Goal: Task Accomplishment & Management: Use online tool/utility

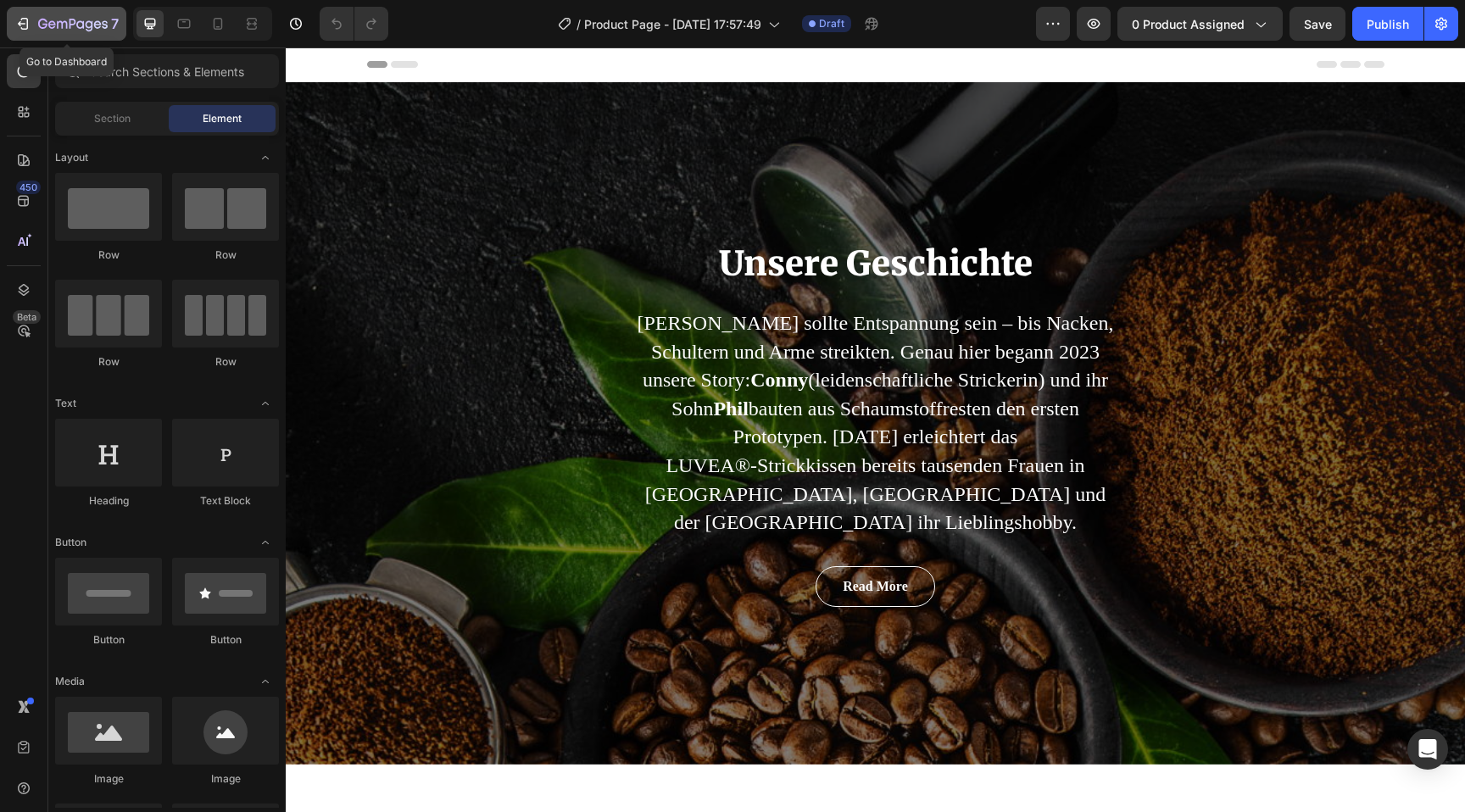
click at [73, 26] on icon "button" at bounding box center [72, 25] width 70 height 14
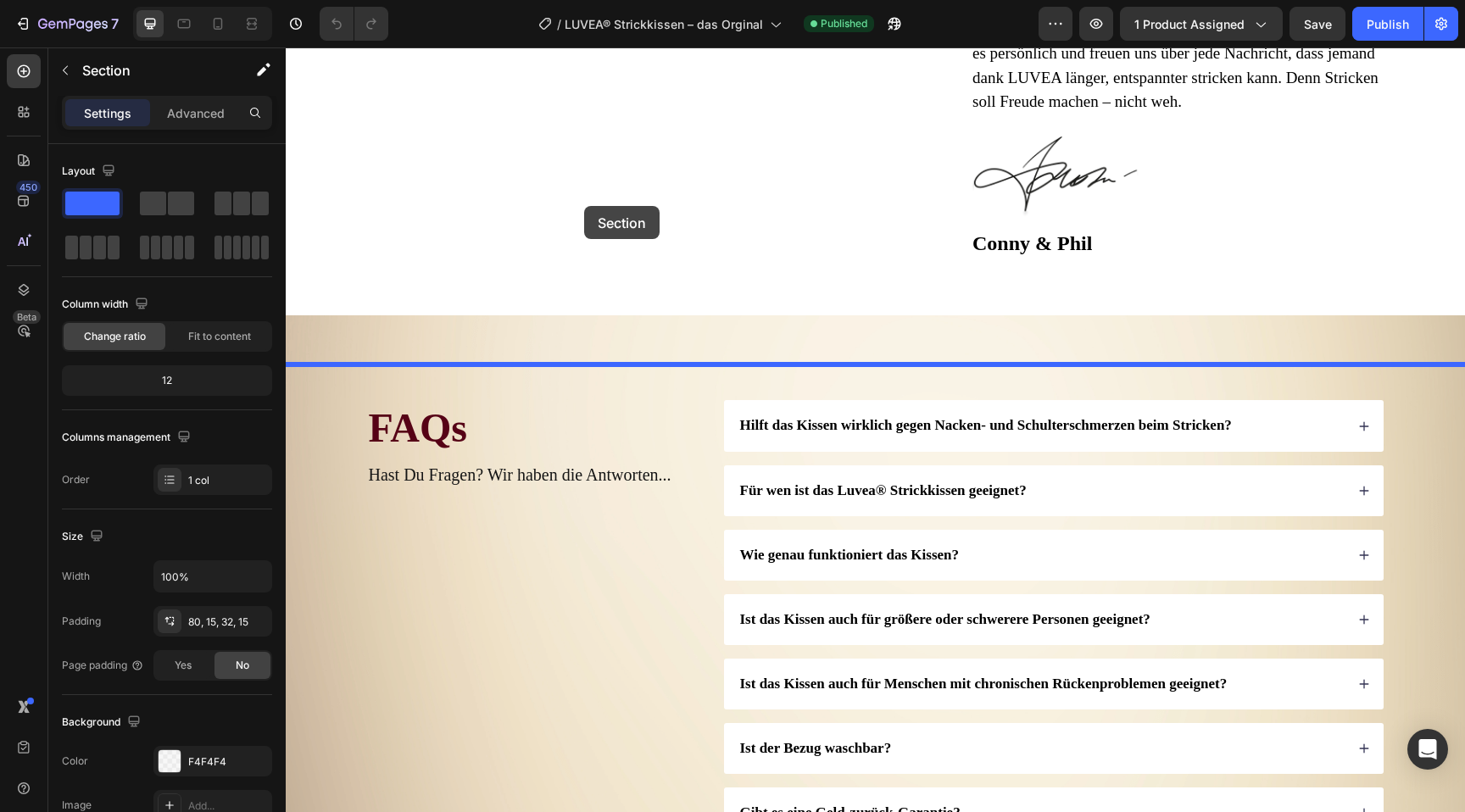
scroll to position [6337, 0]
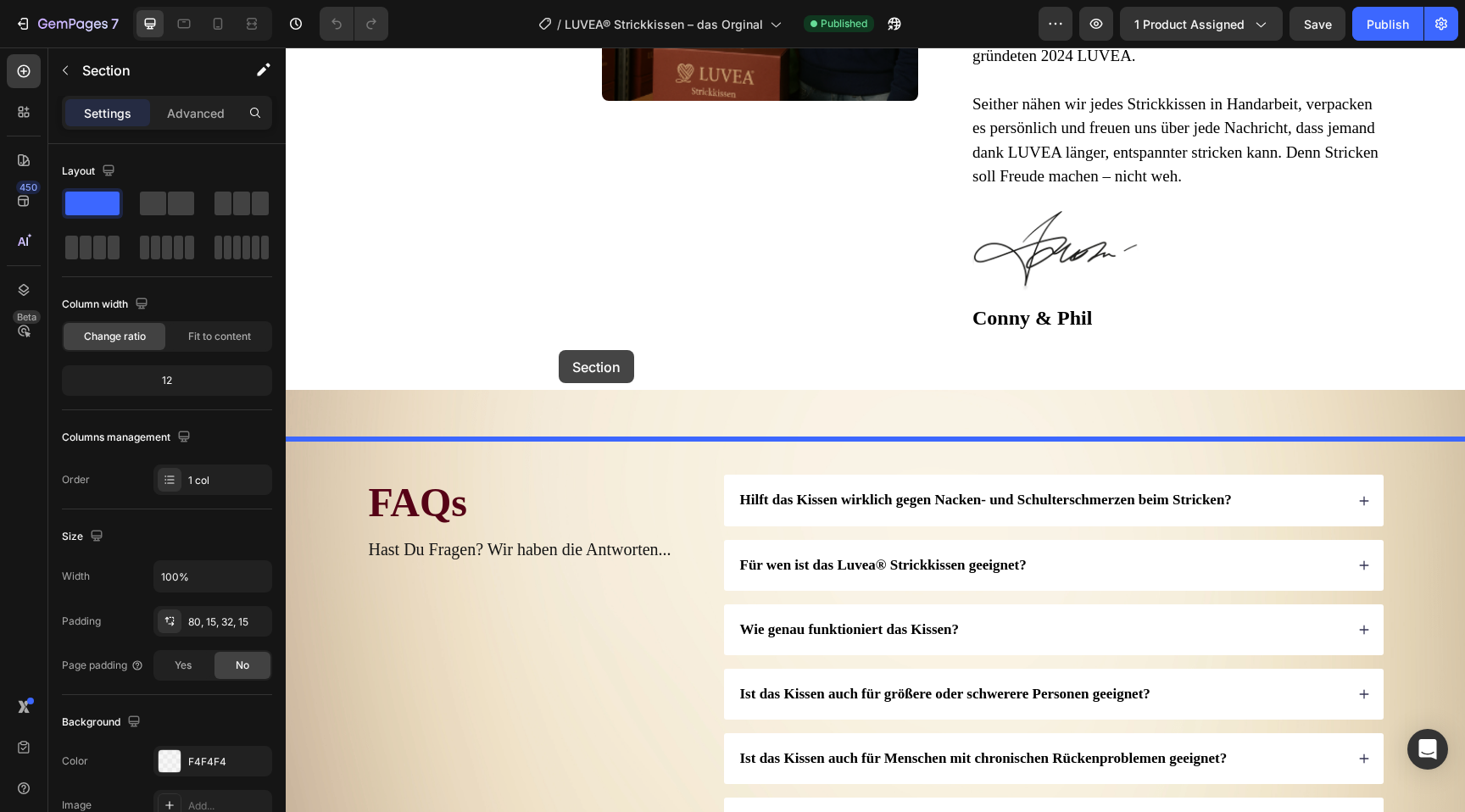
drag, startPoint x: 512, startPoint y: 473, endPoint x: 559, endPoint y: 351, distance: 130.7
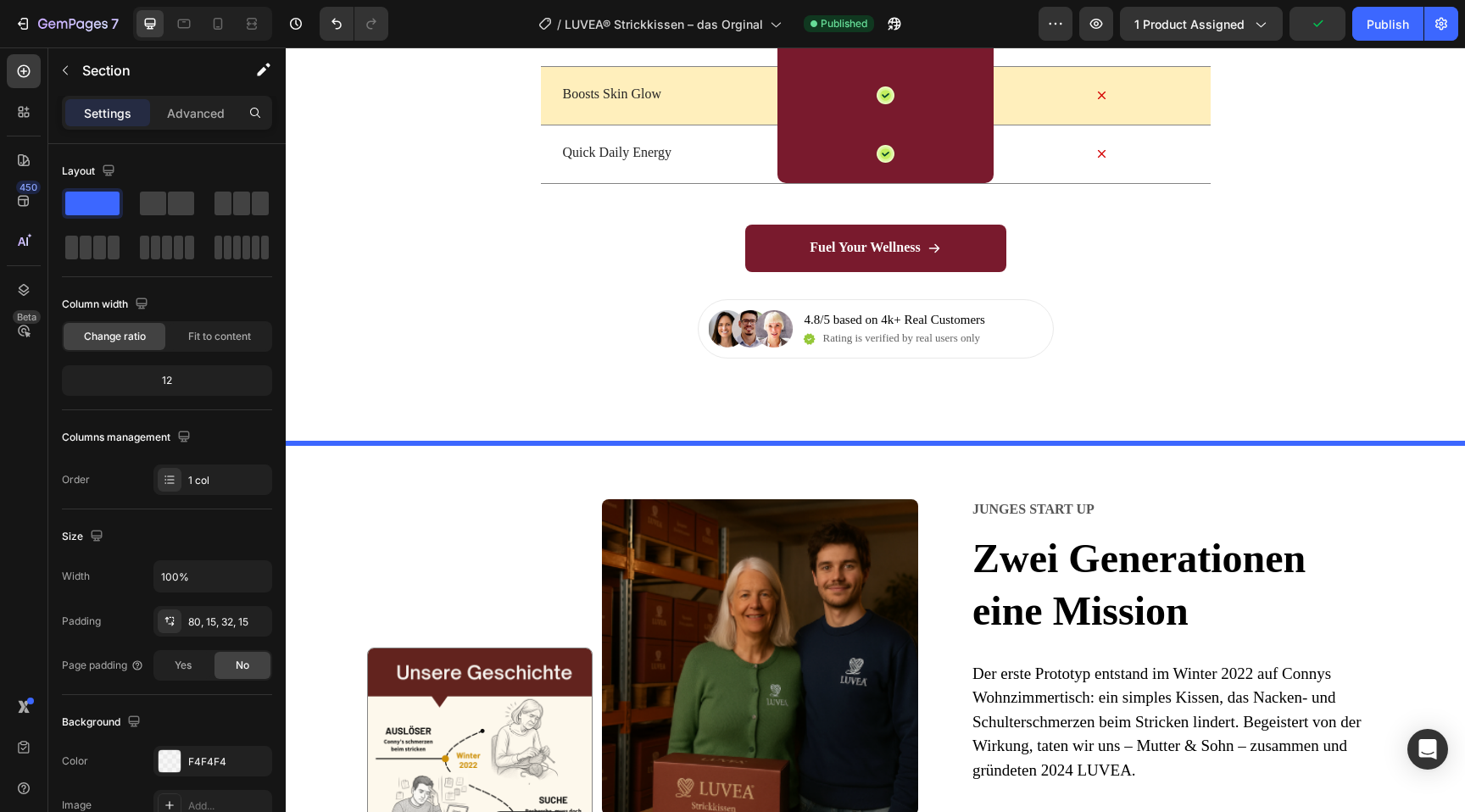
scroll to position [5655, 0]
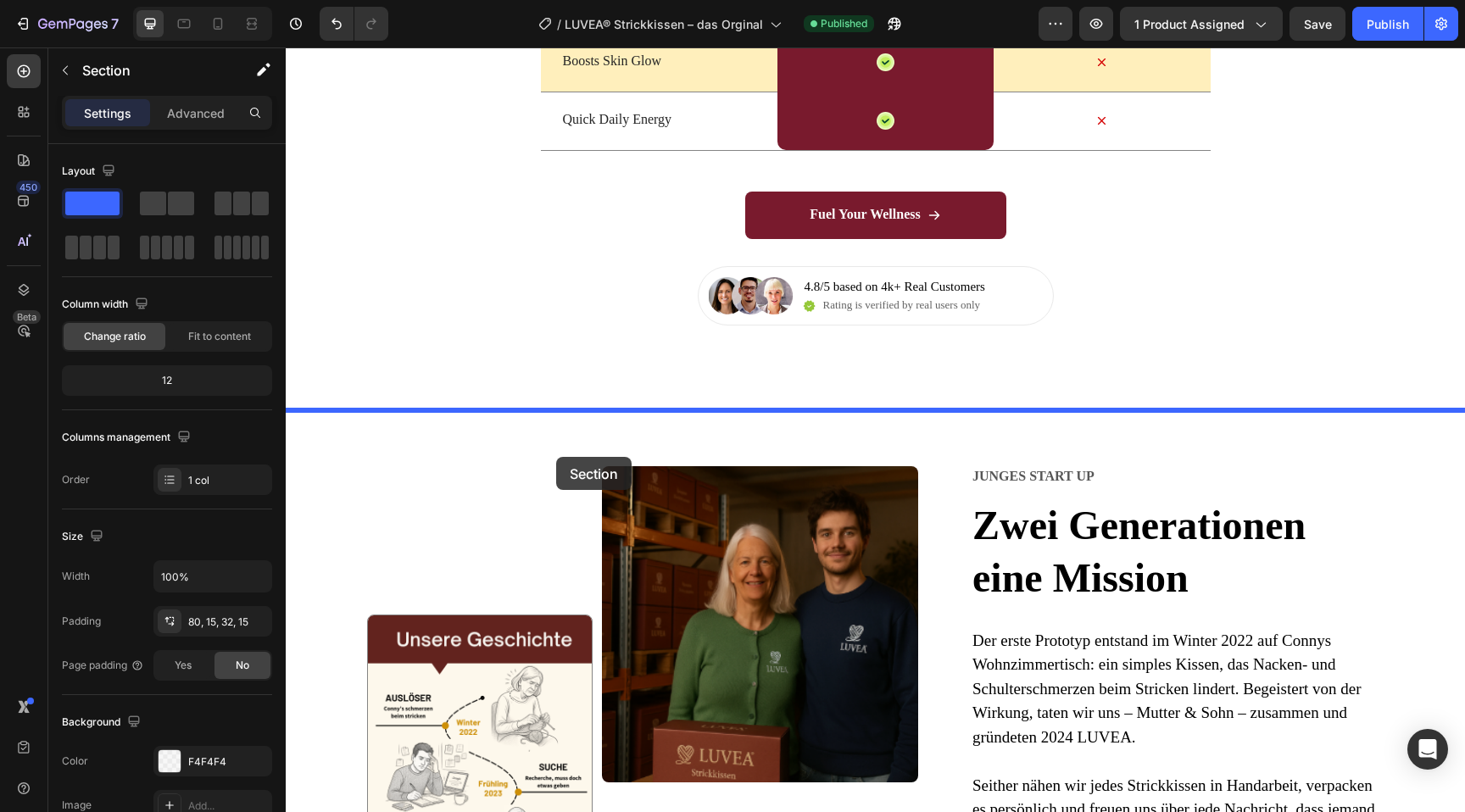
drag, startPoint x: 458, startPoint y: 497, endPoint x: 558, endPoint y: 440, distance: 115.1
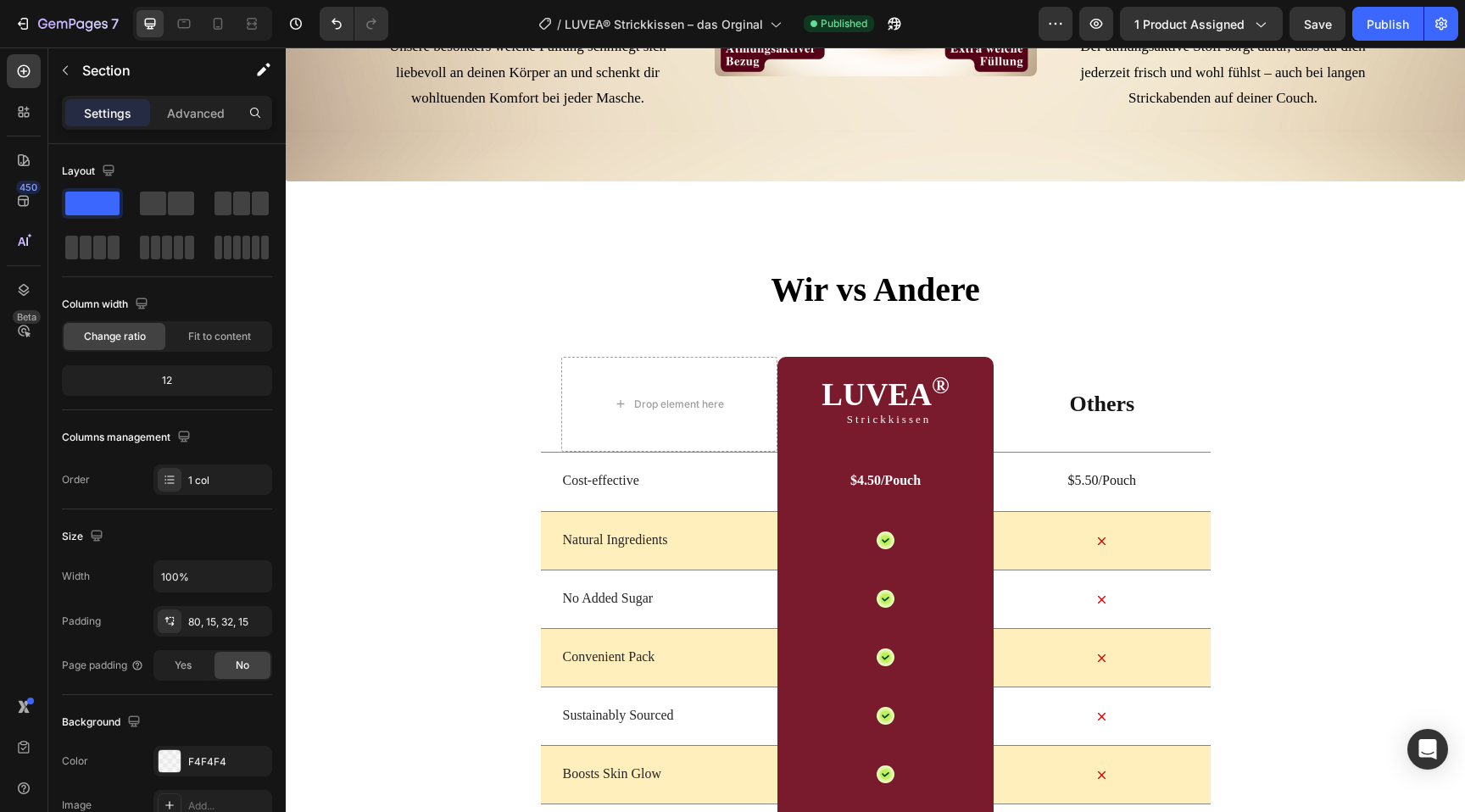
scroll to position [4892, 0]
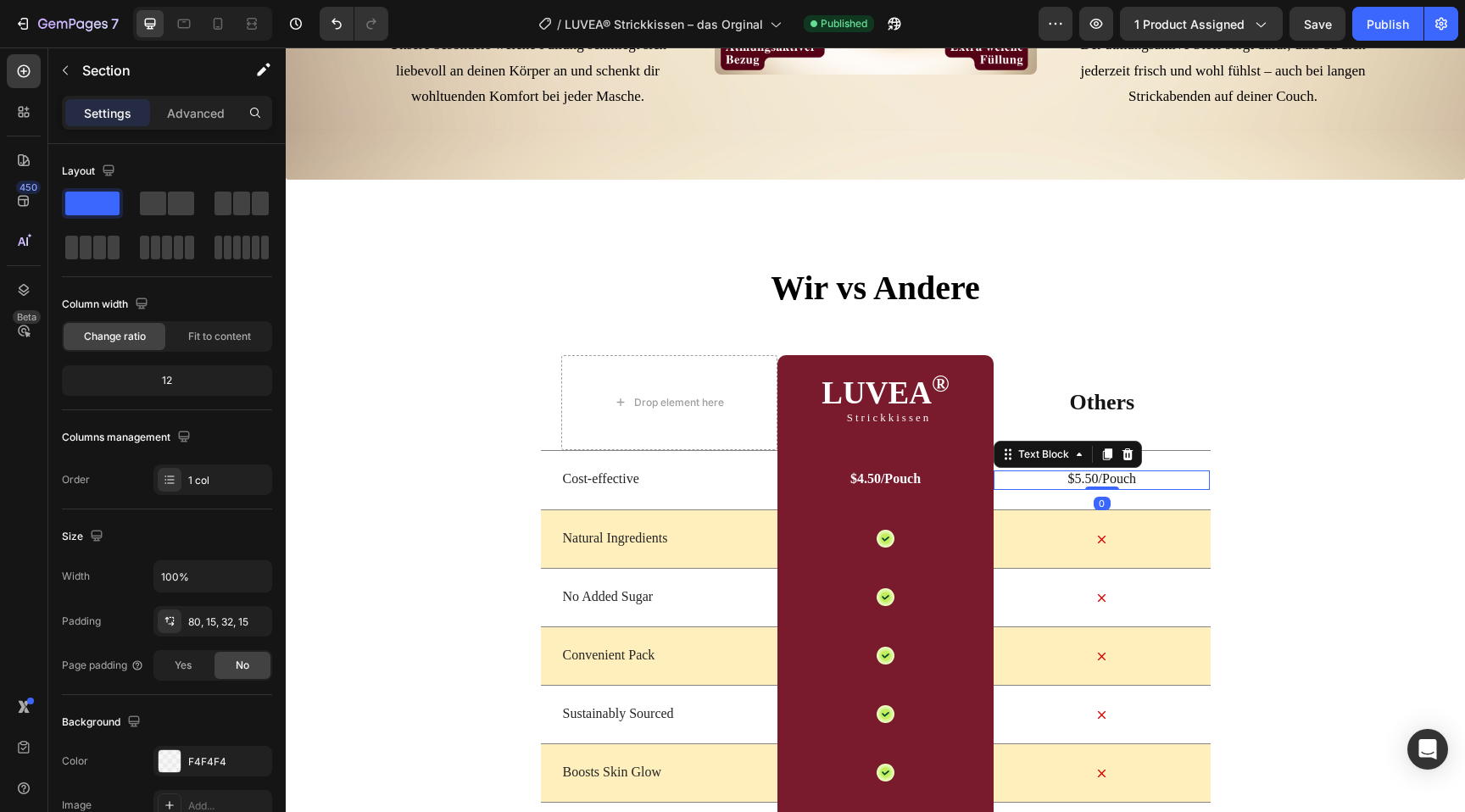
click at [1191, 488] on p "$5.50/Pouch" at bounding box center [1101, 479] width 213 height 18
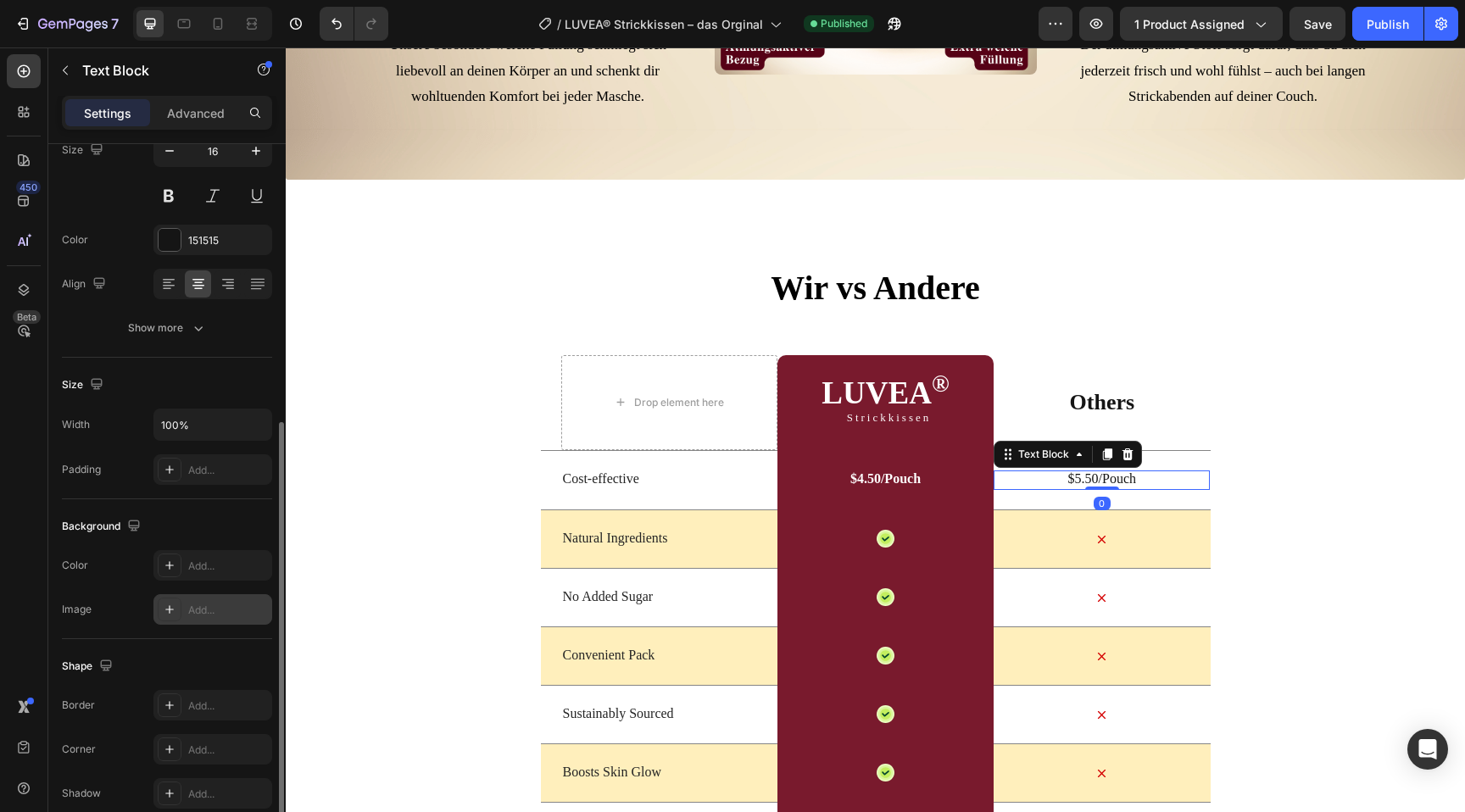
scroll to position [288, 0]
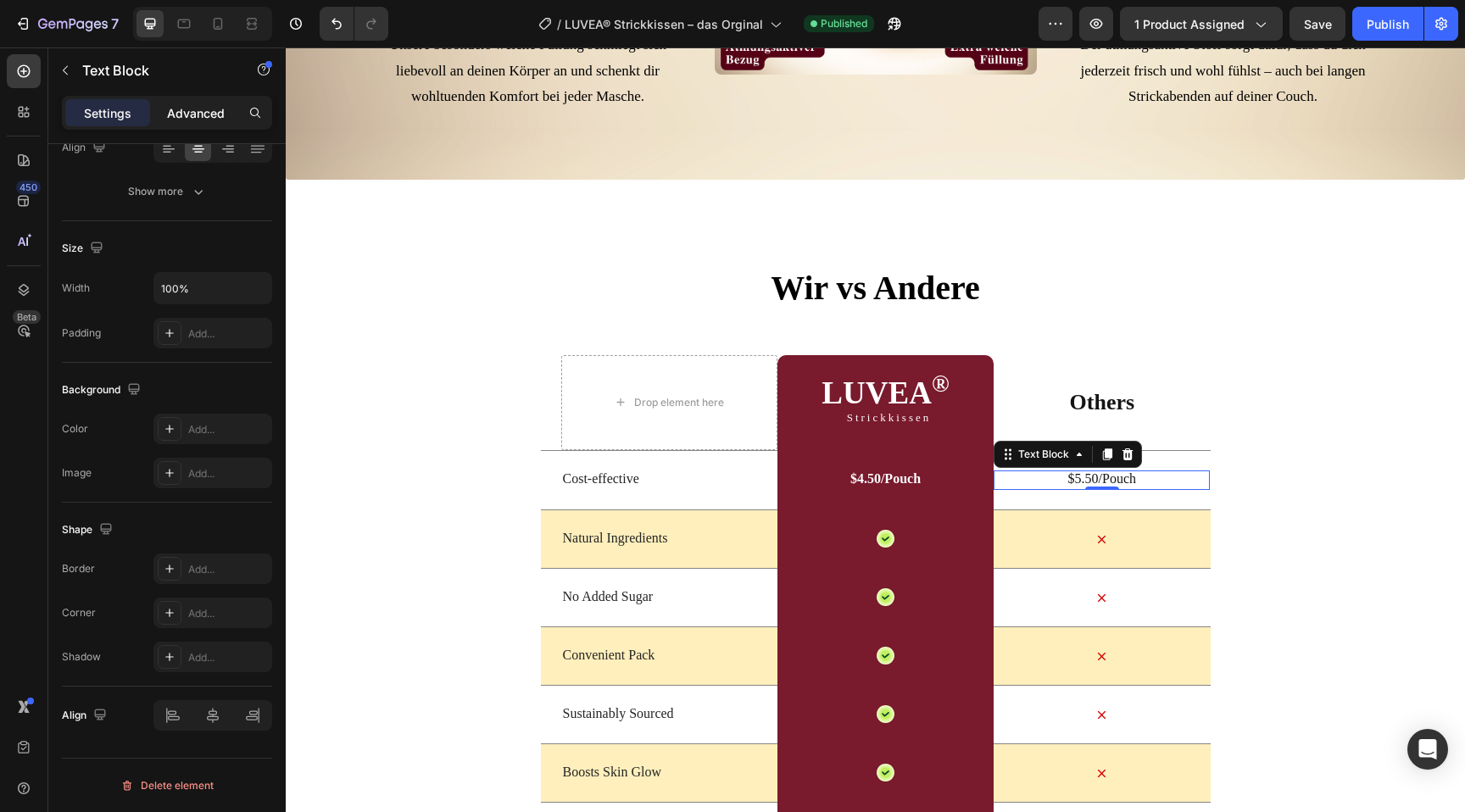
click at [193, 102] on div "Advanced" at bounding box center [196, 113] width 85 height 27
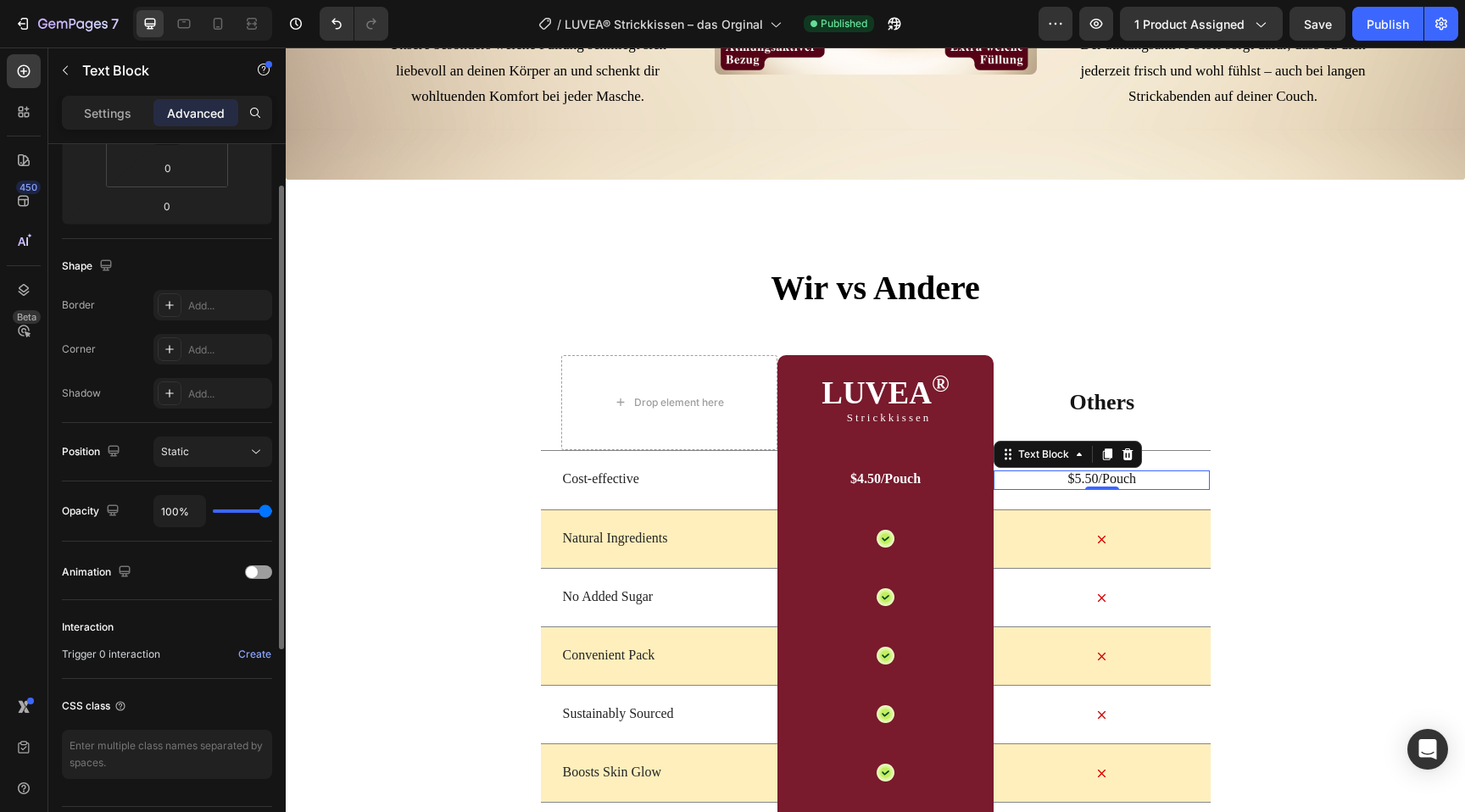
scroll to position [361, 0]
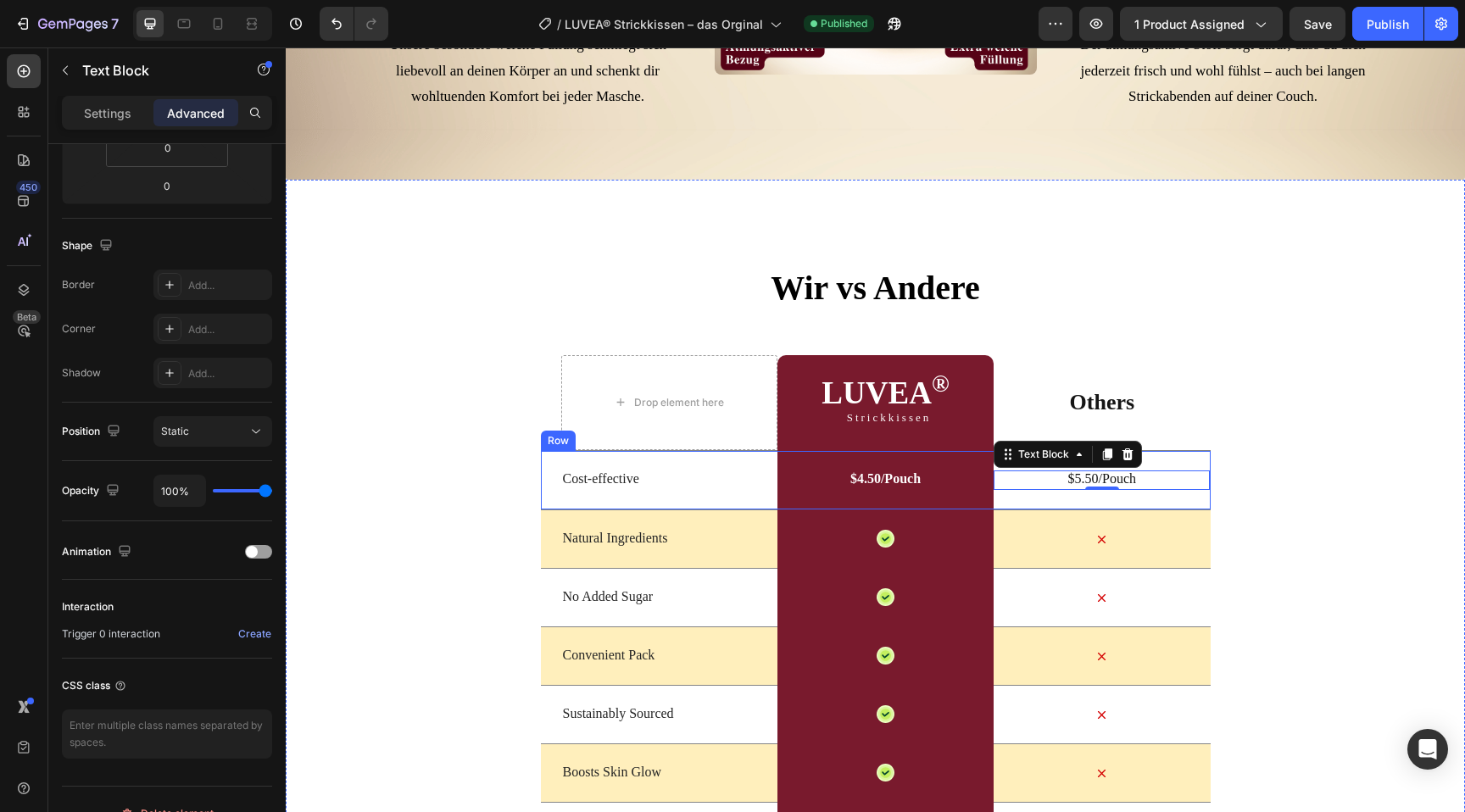
click at [552, 511] on div "Cost-effective Text Block $4.50/Pouch Text Block Row $5.50/Pouch Text Block 0 R…" at bounding box center [875, 480] width 670 height 61
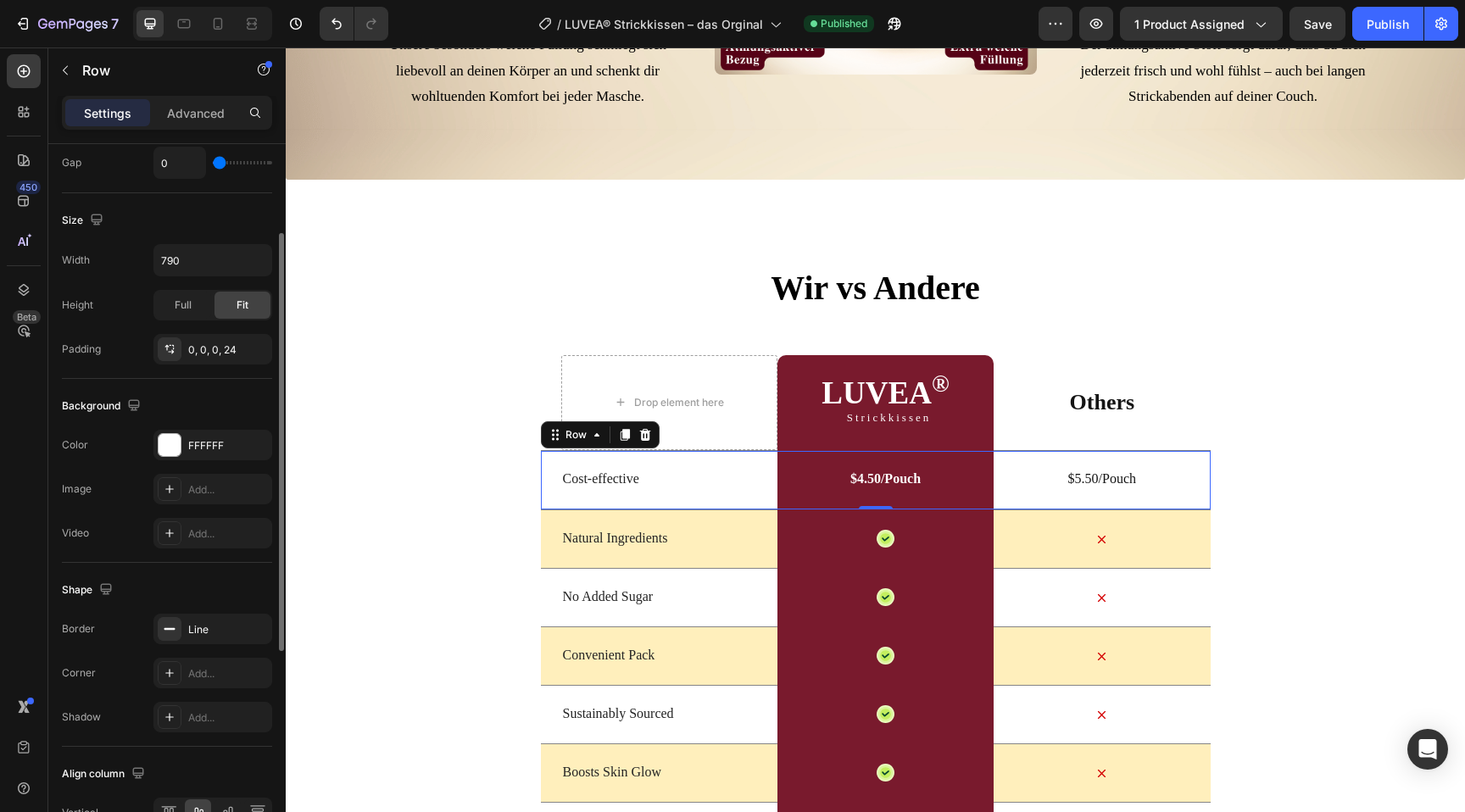
scroll to position [410, 0]
click at [196, 650] on div "Border Line Corner Add... Shadow Add..." at bounding box center [166, 676] width 210 height 118
click at [202, 631] on div "Line" at bounding box center [213, 634] width 49 height 15
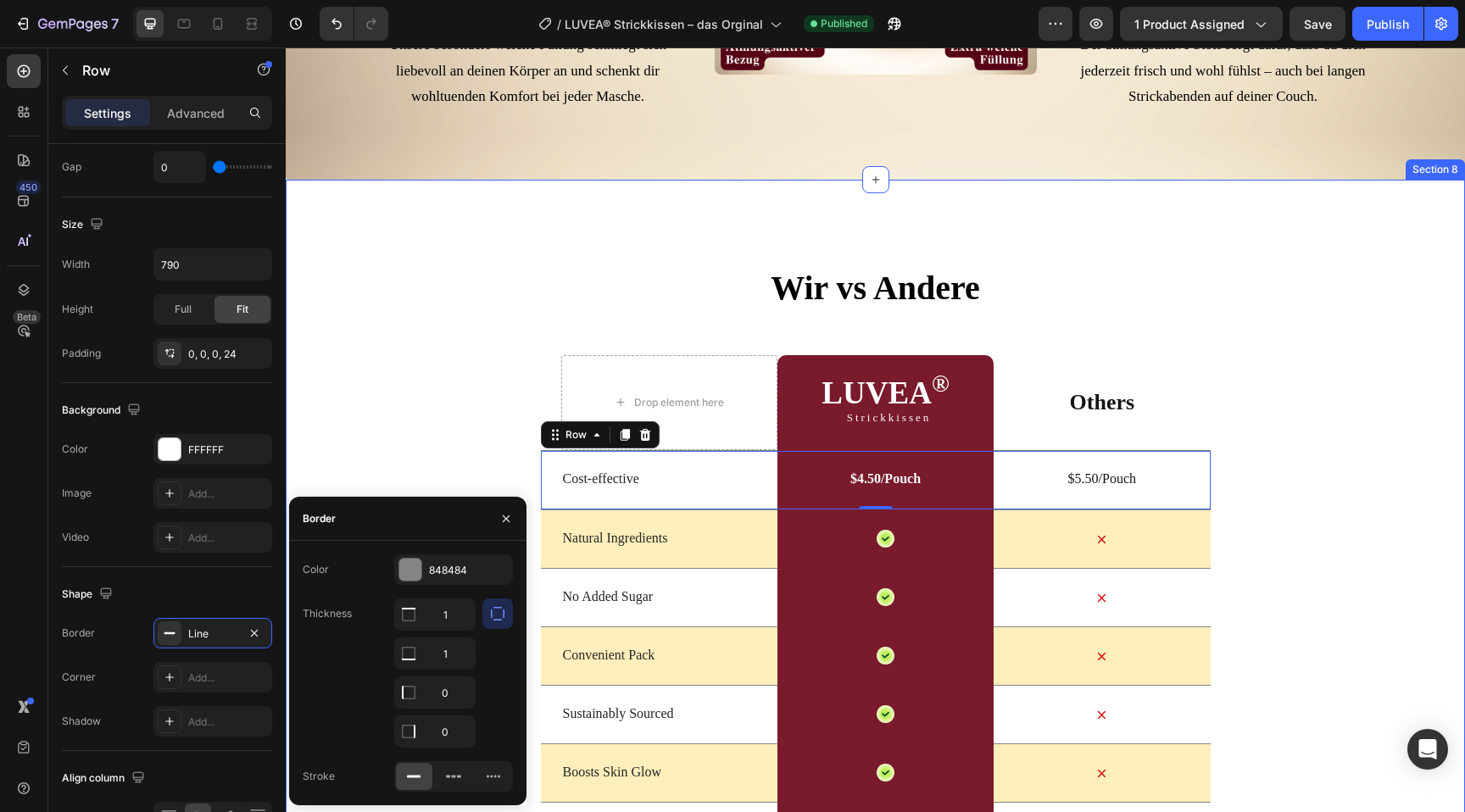
click at [398, 406] on div "Wir vs Andere Heading Drop element here LUVEA ® Heading Strickkissen Text Block…" at bounding box center [875, 650] width 1179 height 772
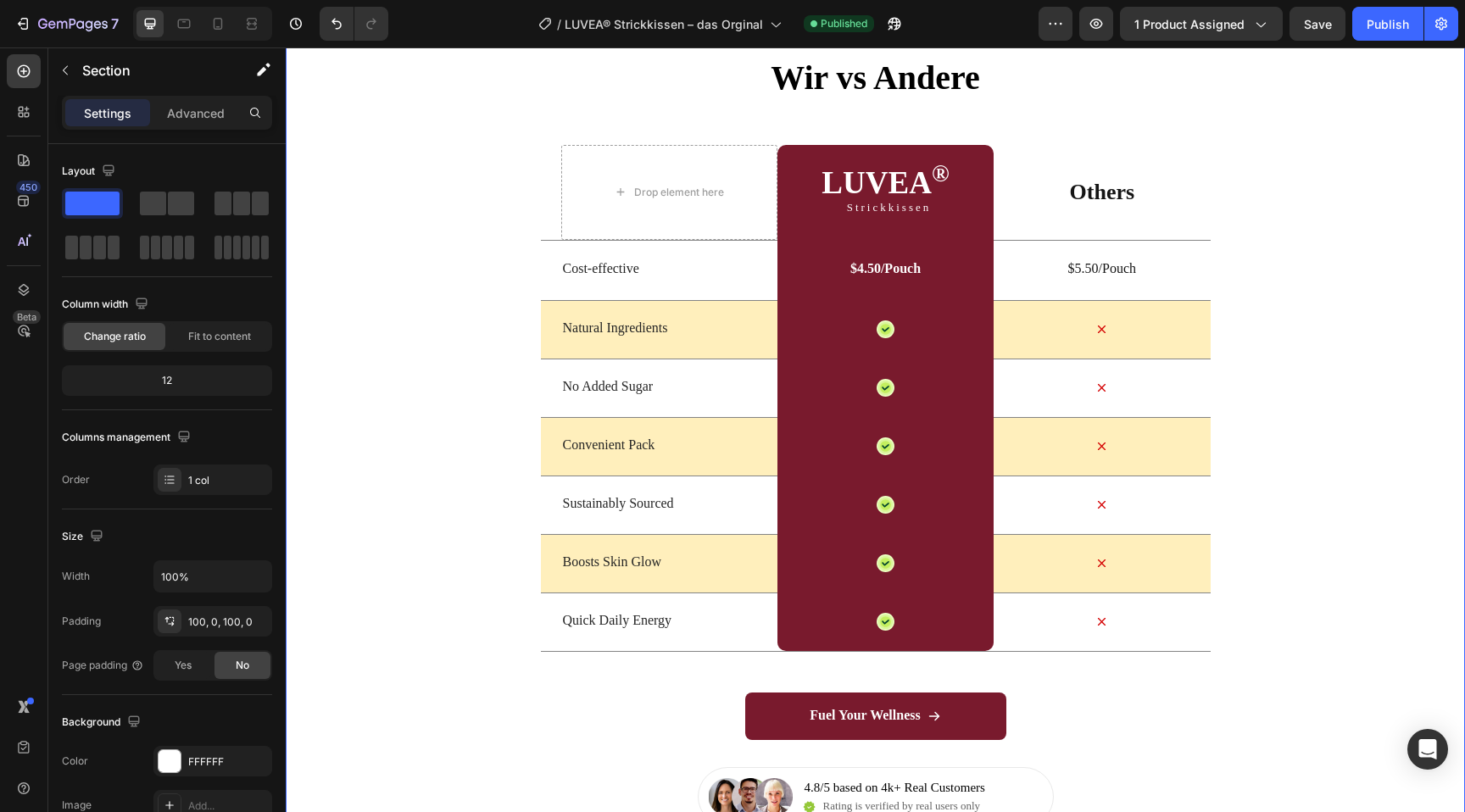
scroll to position [5159, 0]
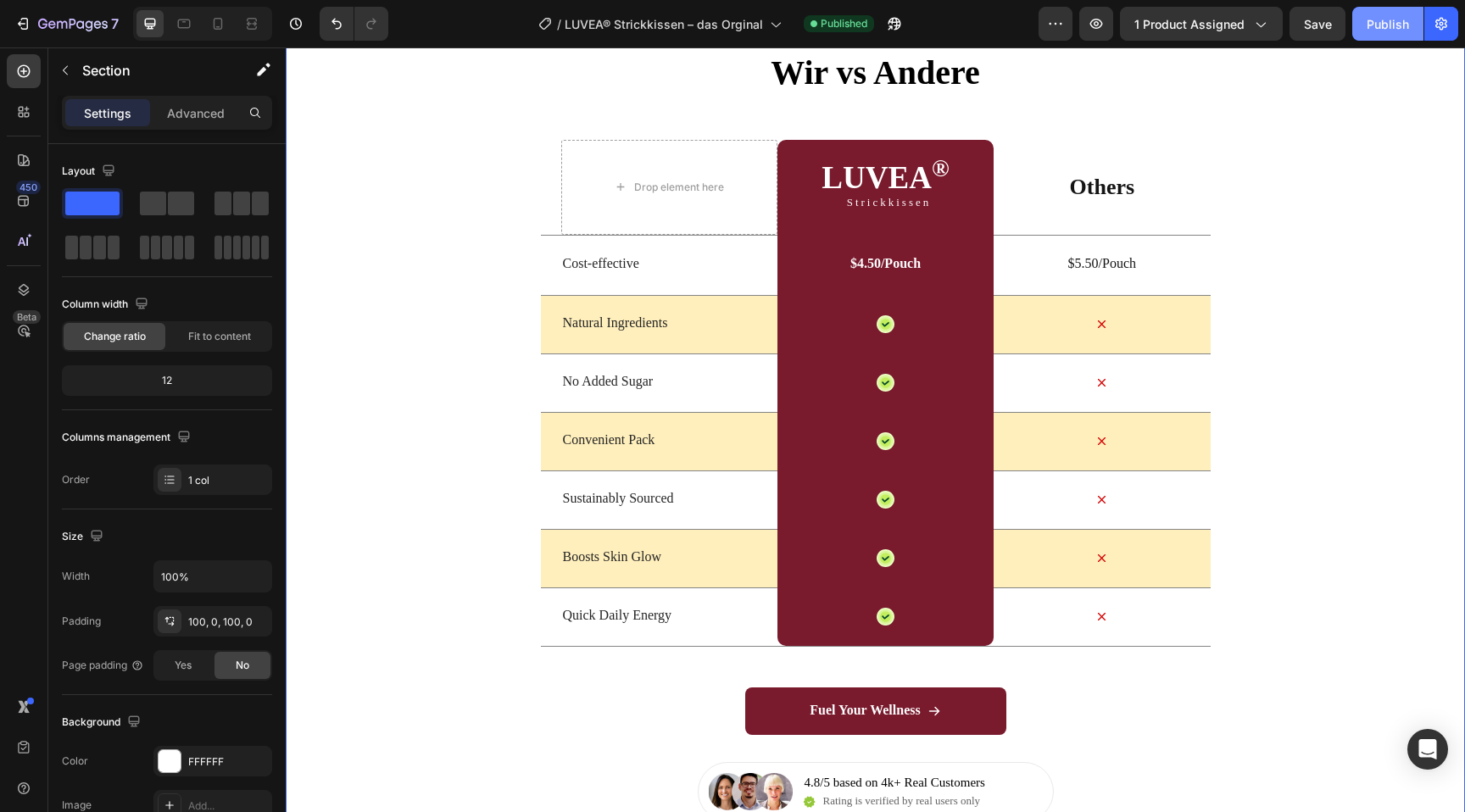
click at [1381, 31] on div "Publish" at bounding box center [1387, 24] width 43 height 18
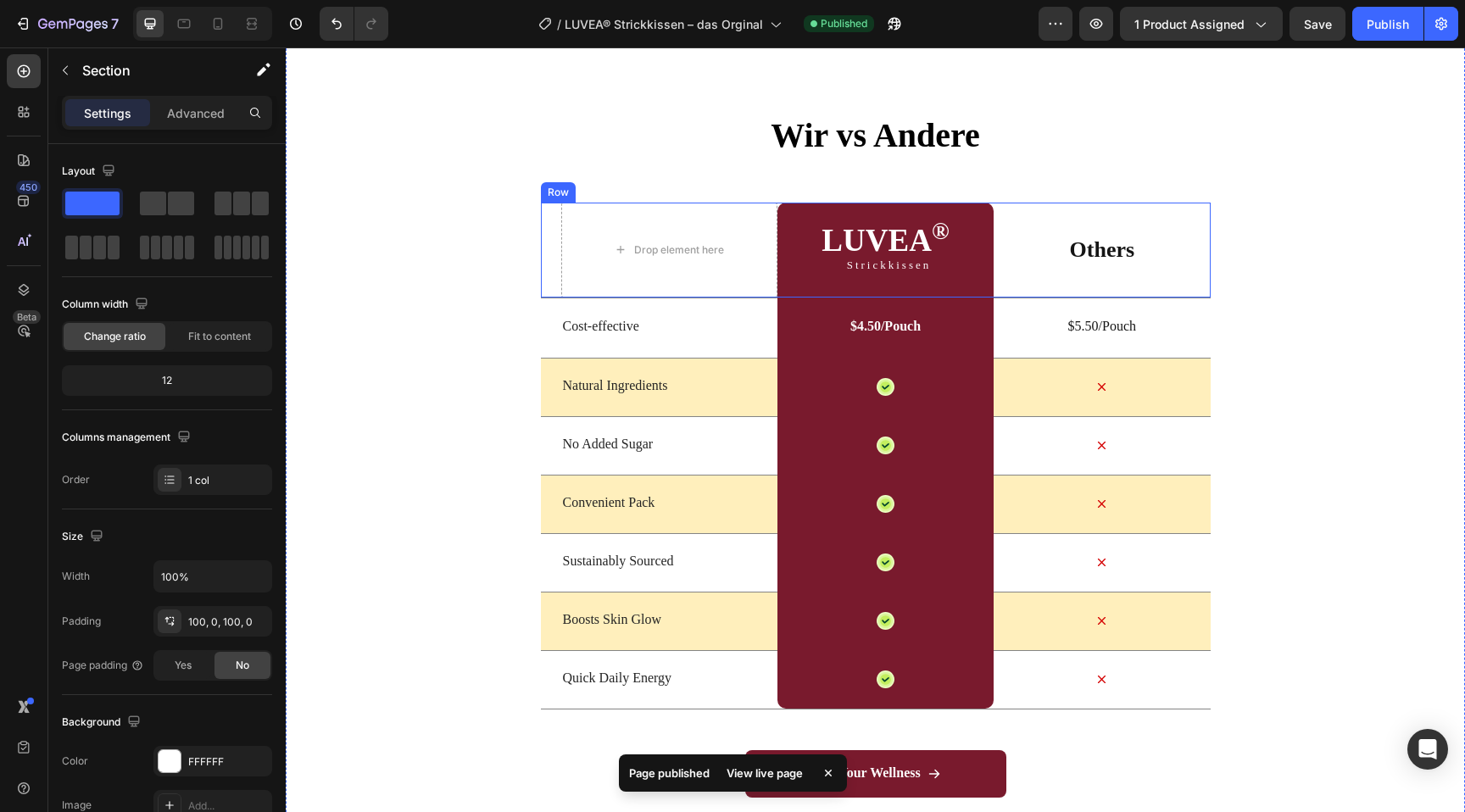
scroll to position [4994, 0]
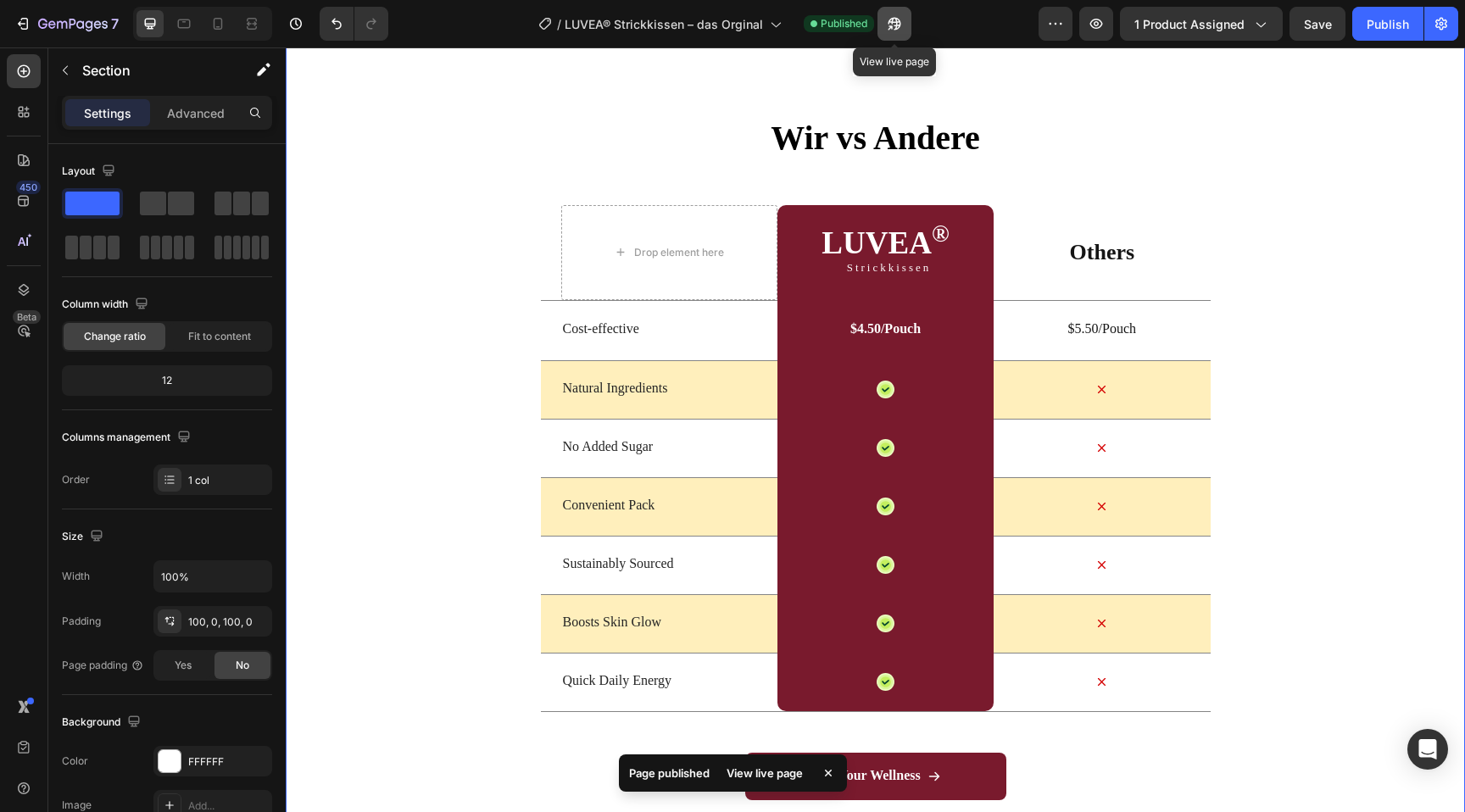
click at [892, 25] on icon "button" at bounding box center [890, 27] width 5 height 5
